Goal: Find specific page/section

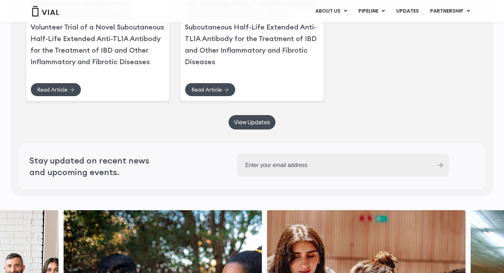
scroll to position [1806, 0]
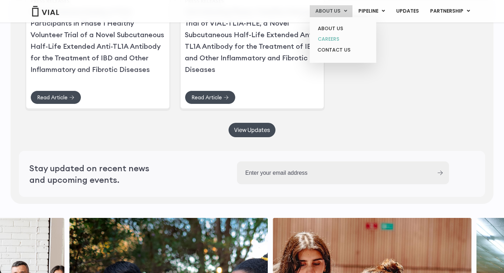
click at [335, 41] on link "CAREERS" at bounding box center [343, 39] width 61 height 11
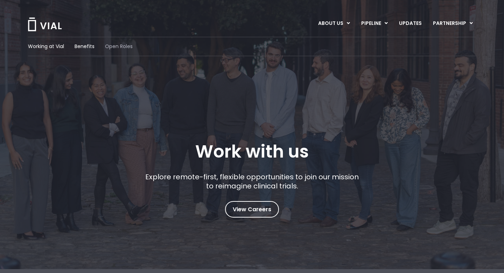
click at [114, 47] on span "Open Roles" at bounding box center [119, 46] width 28 height 7
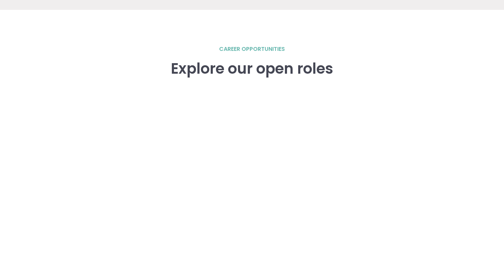
scroll to position [955, 0]
